Goal: Contribute content: Add original content to the website for others to see

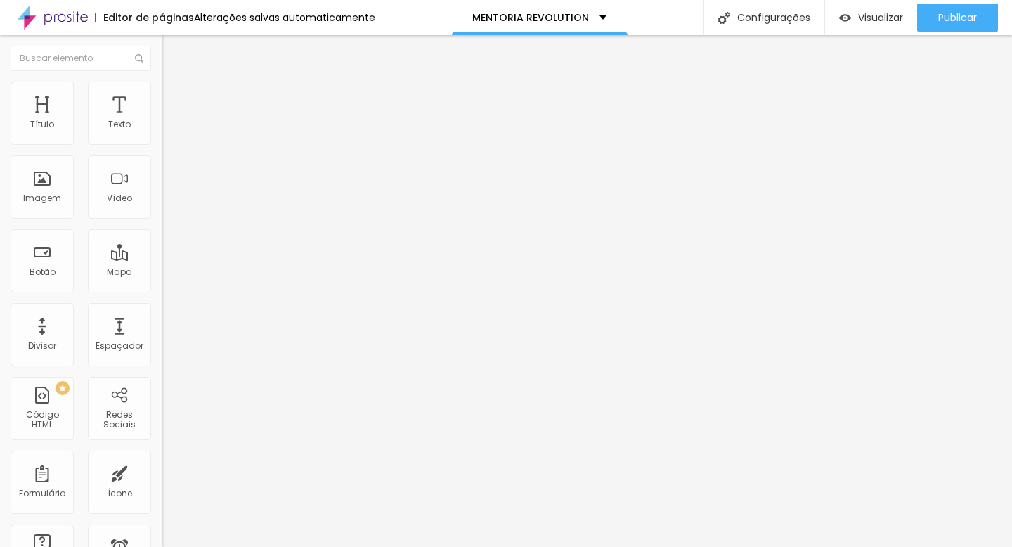
scroll to position [10, 0]
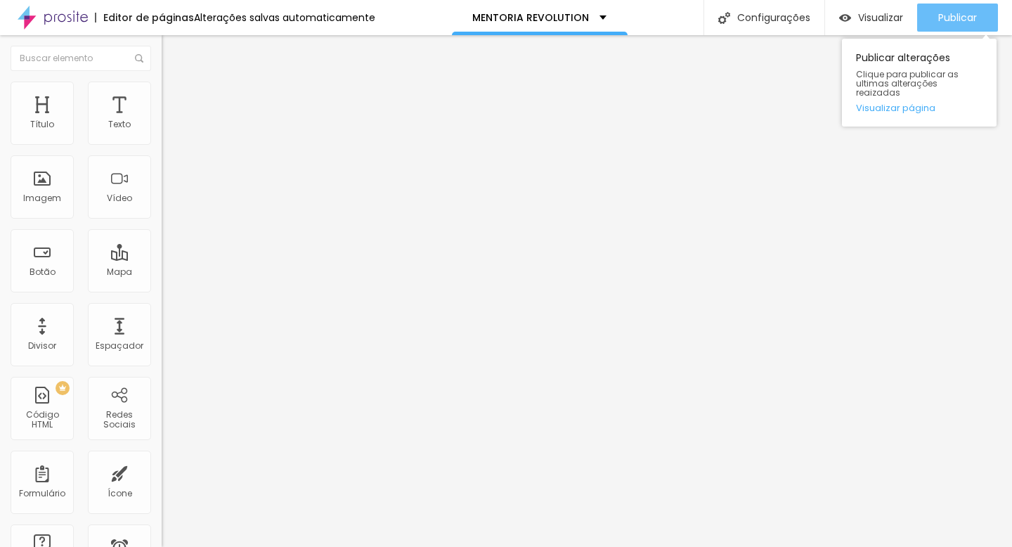
click at [942, 18] on span "Publicar" at bounding box center [957, 17] width 39 height 11
click at [940, 22] on span "Publicar" at bounding box center [957, 17] width 39 height 11
click at [921, 103] on link "Visualizar página" at bounding box center [919, 107] width 127 height 9
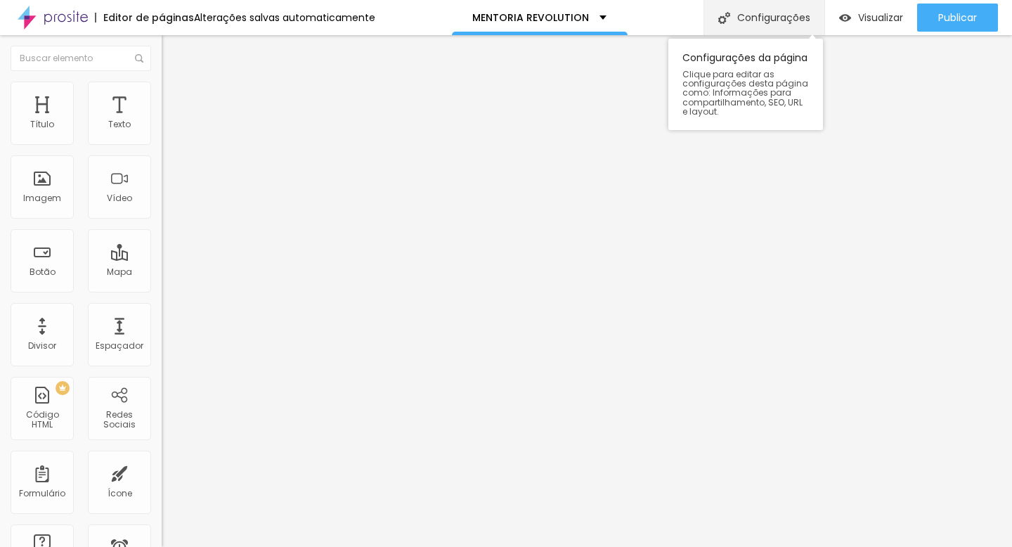
click at [739, 15] on div "Configurações" at bounding box center [764, 17] width 121 height 35
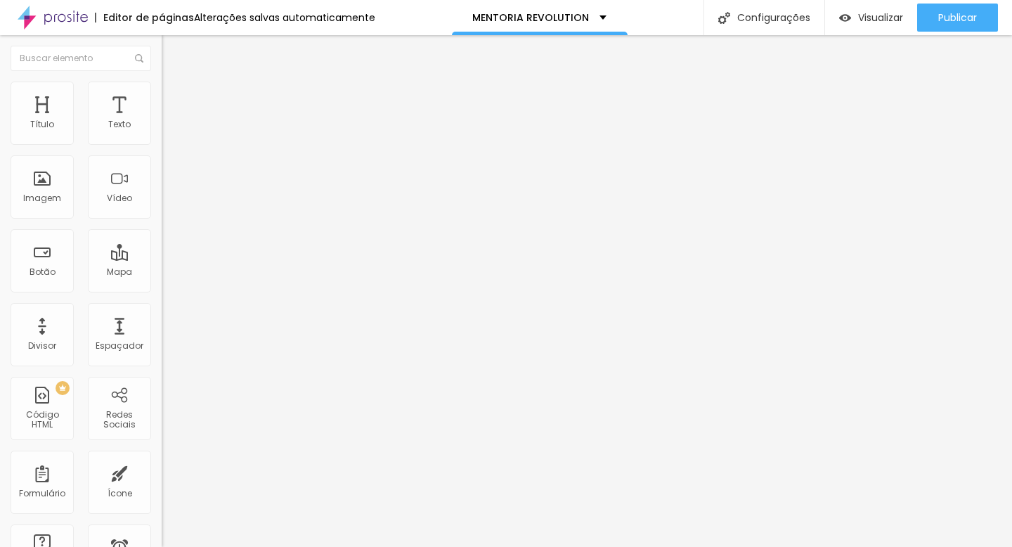
drag, startPoint x: 480, startPoint y: 415, endPoint x: 457, endPoint y: 414, distance: 23.2
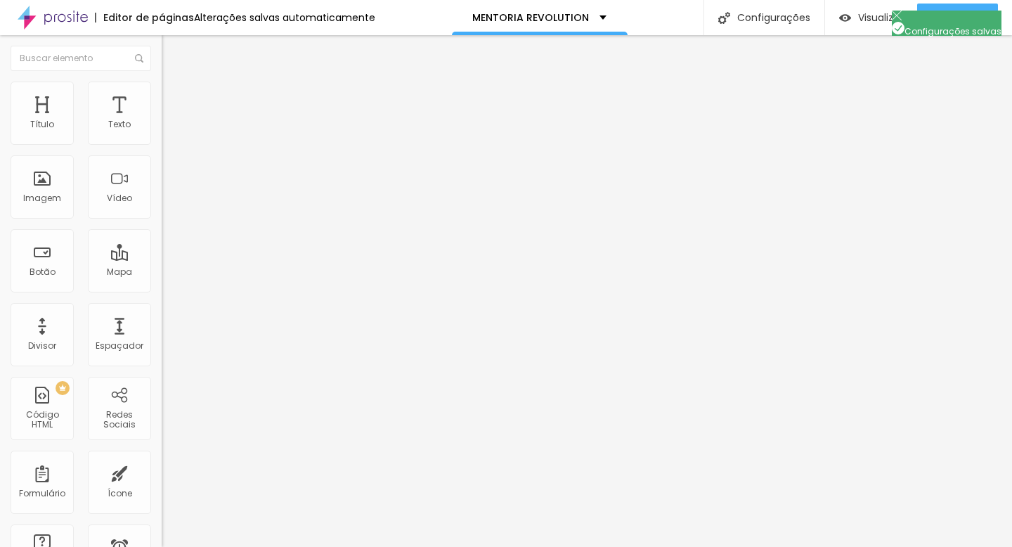
type textarea "Chegou o tempo de você dominar a luz e fazer história potencializando a sua fot…"
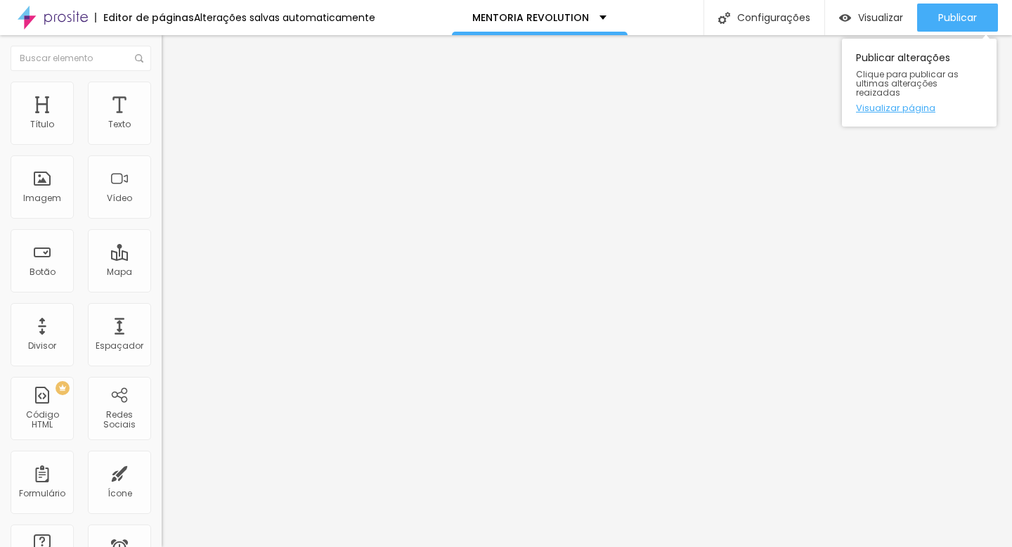
click at [908, 103] on link "Visualizar página" at bounding box center [919, 107] width 127 height 9
click at [25, 193] on div "Imagem" at bounding box center [42, 198] width 38 height 10
click at [238, 118] on img at bounding box center [242, 114] width 8 height 8
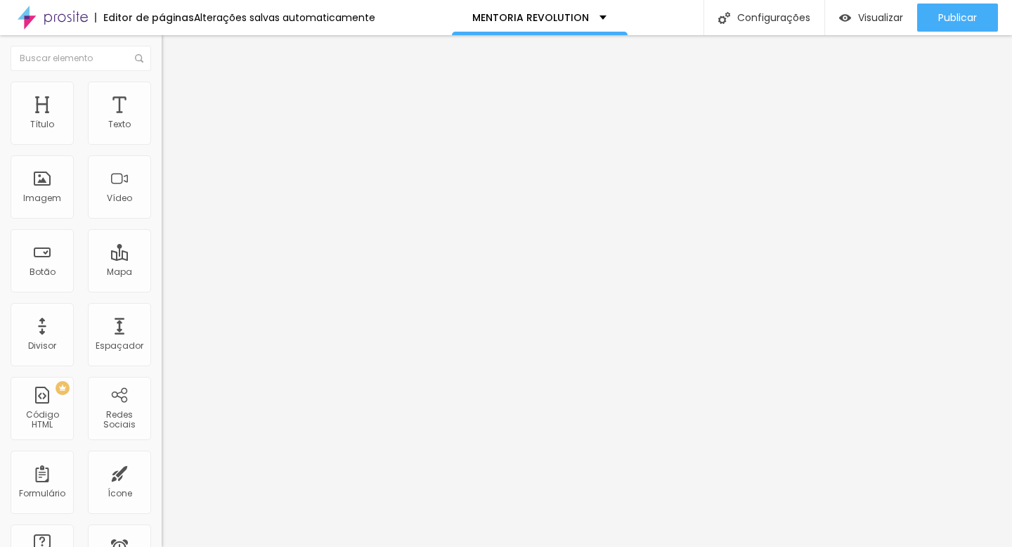
click at [238, 118] on img at bounding box center [242, 114] width 8 height 8
click at [247, 546] on div "Subindo 4/4 arquivos" at bounding box center [506, 551] width 1012 height 8
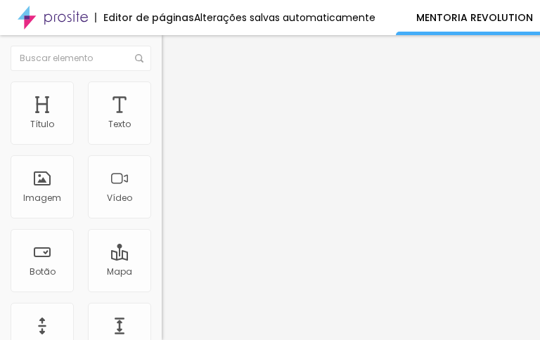
click at [162, 121] on span "Adicionar imagem" at bounding box center [207, 115] width 91 height 12
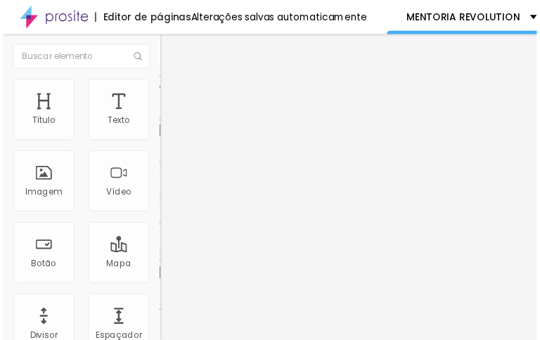
scroll to position [114, 0]
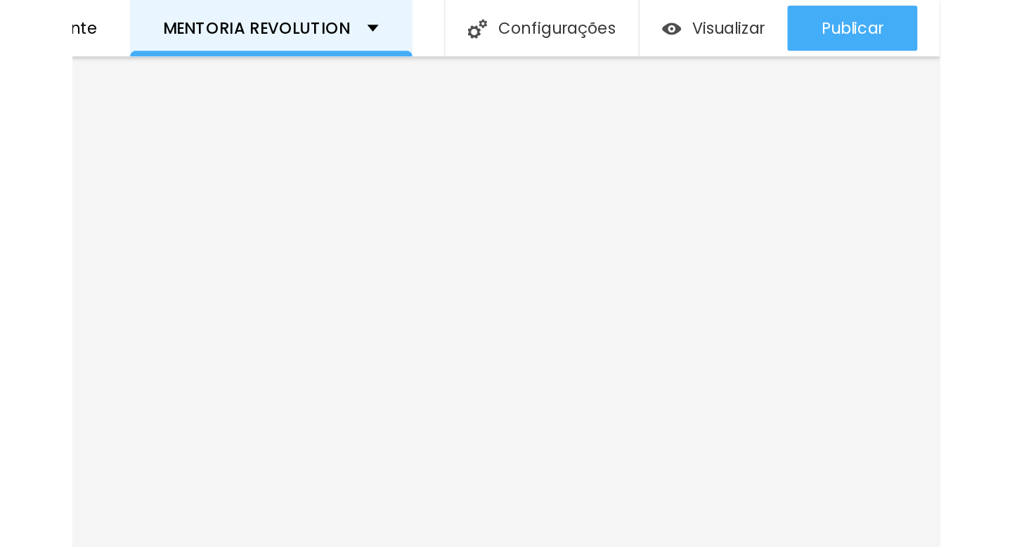
scroll to position [0, 0]
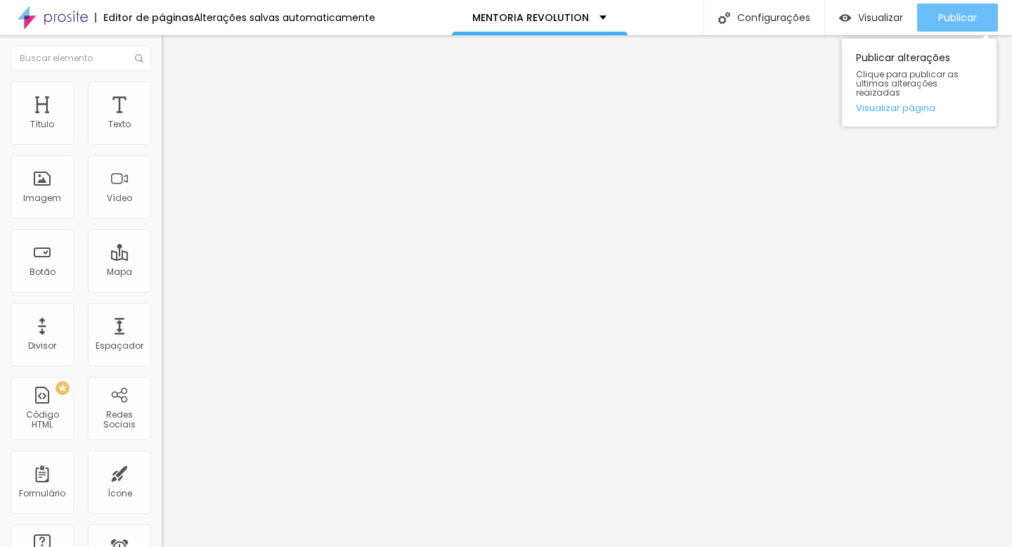
click at [957, 17] on span "Publicar" at bounding box center [957, 17] width 39 height 11
click at [874, 103] on link "Visualizar página" at bounding box center [919, 107] width 127 height 9
click at [978, 11] on button "Publicar" at bounding box center [957, 18] width 81 height 28
